Goal: Task Accomplishment & Management: Manage account settings

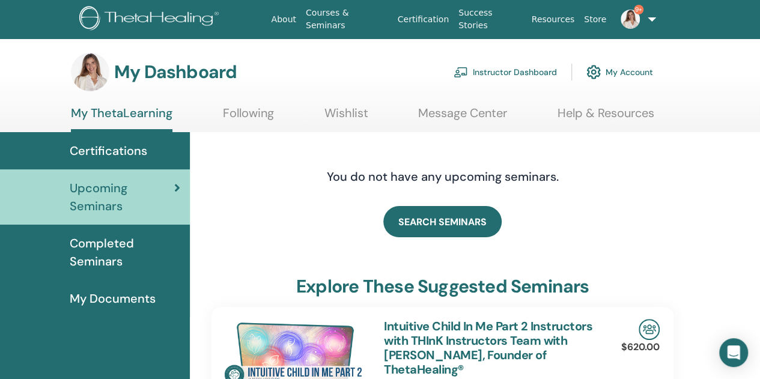
click at [484, 70] on link "Instructor Dashboard" at bounding box center [504, 72] width 103 height 26
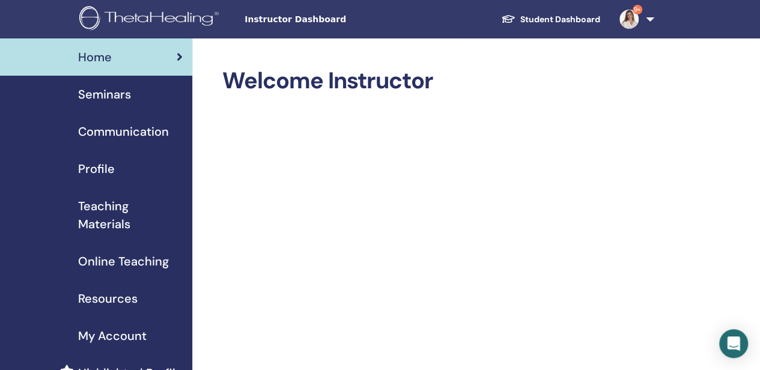
click at [106, 96] on span "Seminars" at bounding box center [104, 94] width 53 height 18
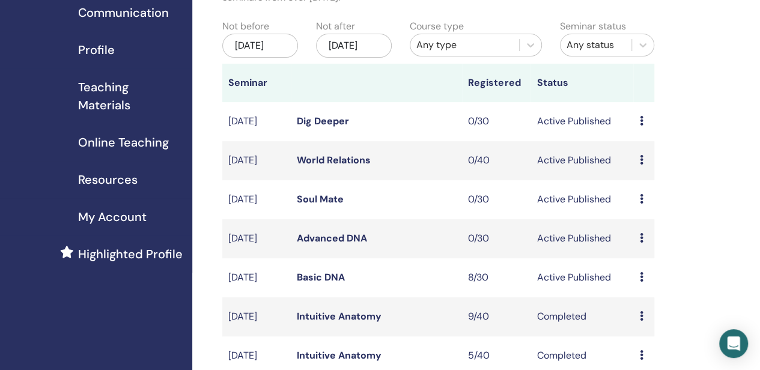
scroll to position [120, 0]
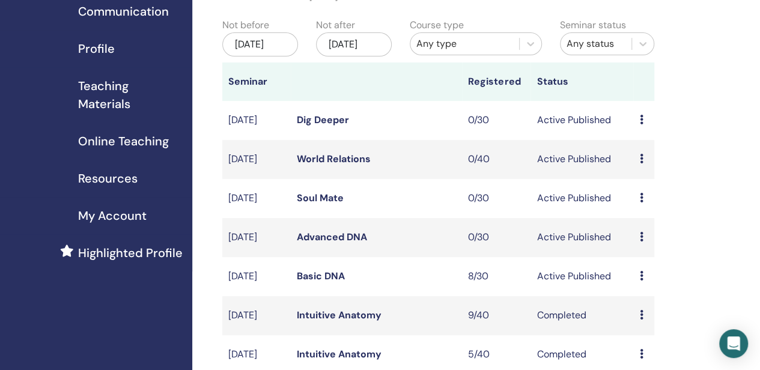
click at [313, 282] on link "Basic DNA" at bounding box center [321, 276] width 48 height 13
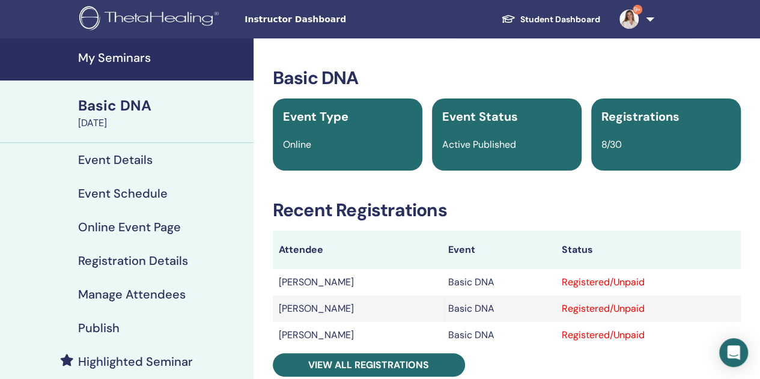
click at [120, 294] on h4 "Manage Attendees" at bounding box center [131, 294] width 107 height 14
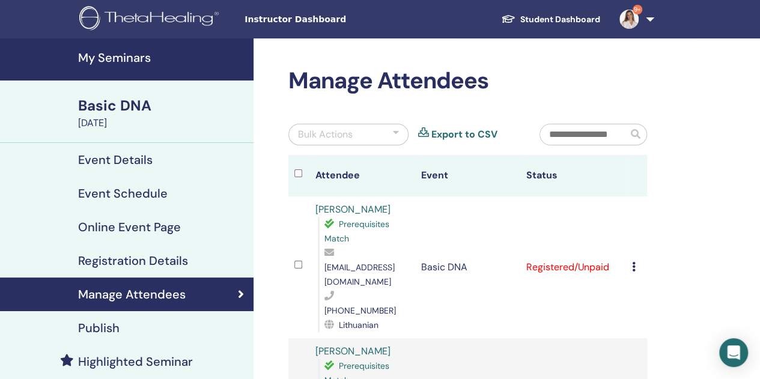
click at [88, 50] on h4 "My Seminars" at bounding box center [162, 57] width 168 height 14
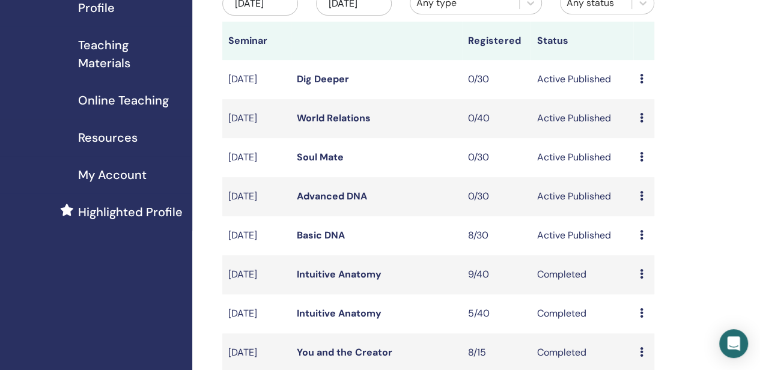
scroll to position [180, 0]
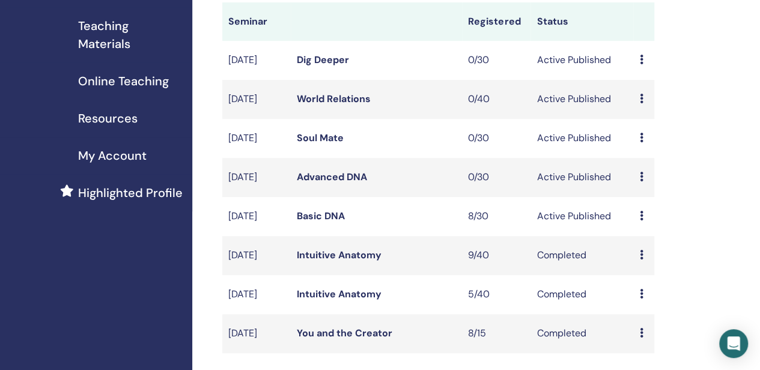
click at [331, 222] on link "Basic DNA" at bounding box center [321, 216] width 48 height 13
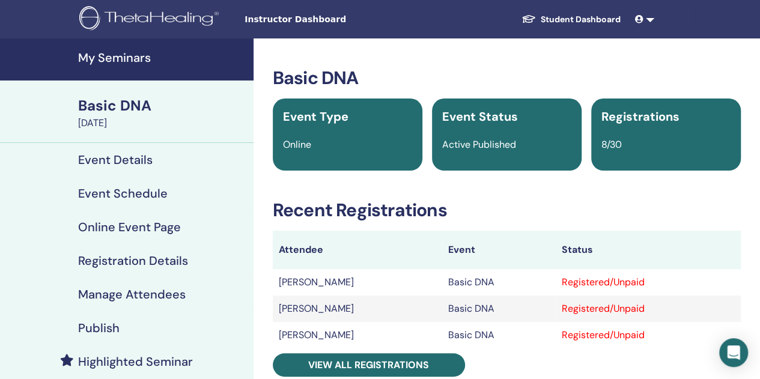
click at [126, 294] on h4 "Manage Attendees" at bounding box center [131, 294] width 107 height 14
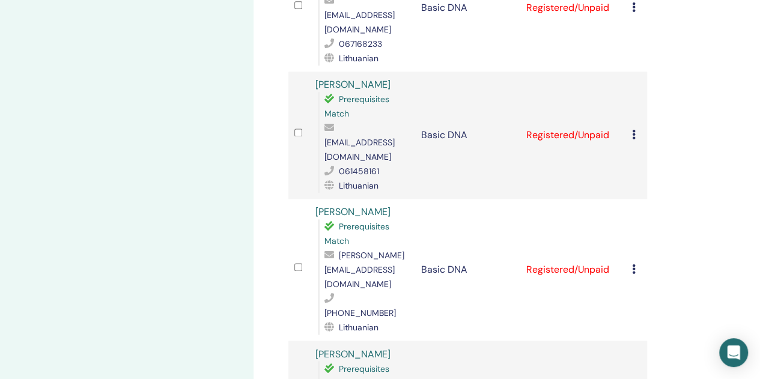
scroll to position [901, 0]
